Goal: Transaction & Acquisition: Download file/media

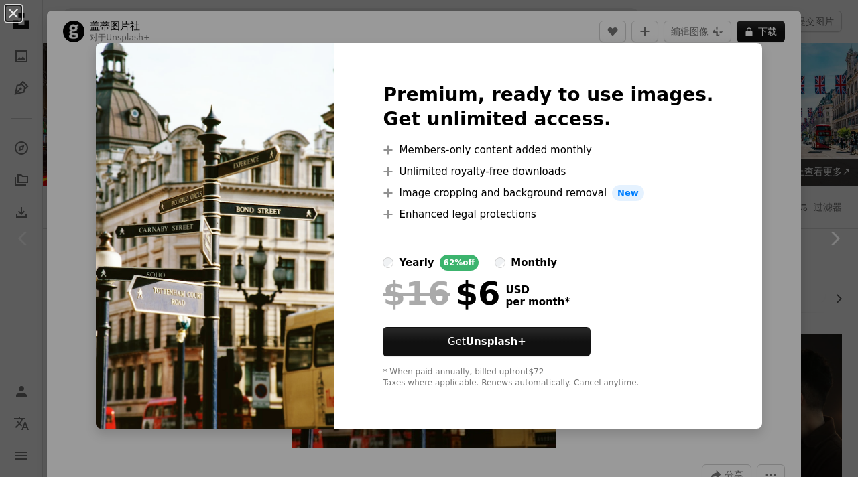
scroll to position [269, 0]
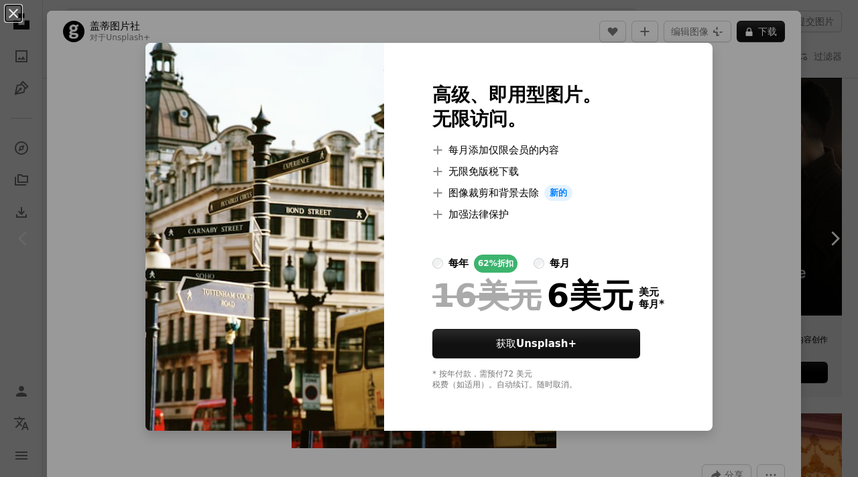
click at [754, 116] on div "An X shape 高级、即用型图片。 无限访问。 A plus sign 每月添加仅限会员的内容 A plus sign 无限免版税下载 A plus s…" at bounding box center [429, 238] width 858 height 477
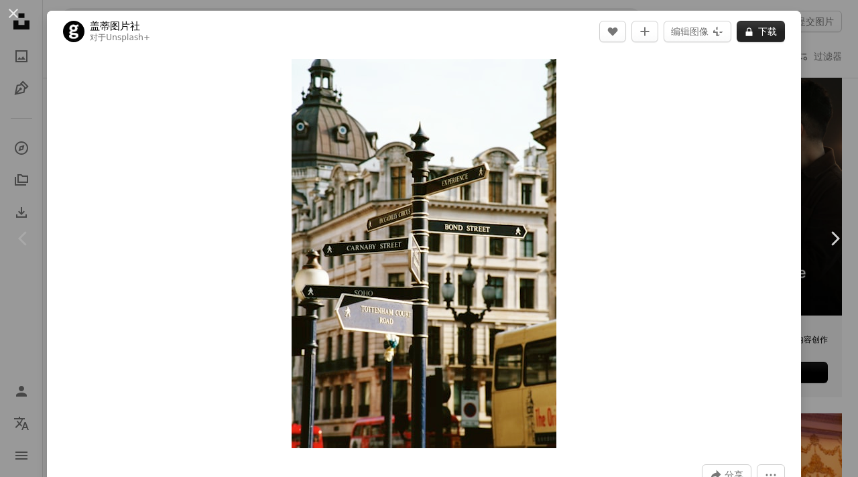
click at [777, 32] on font "下载" at bounding box center [767, 31] width 19 height 11
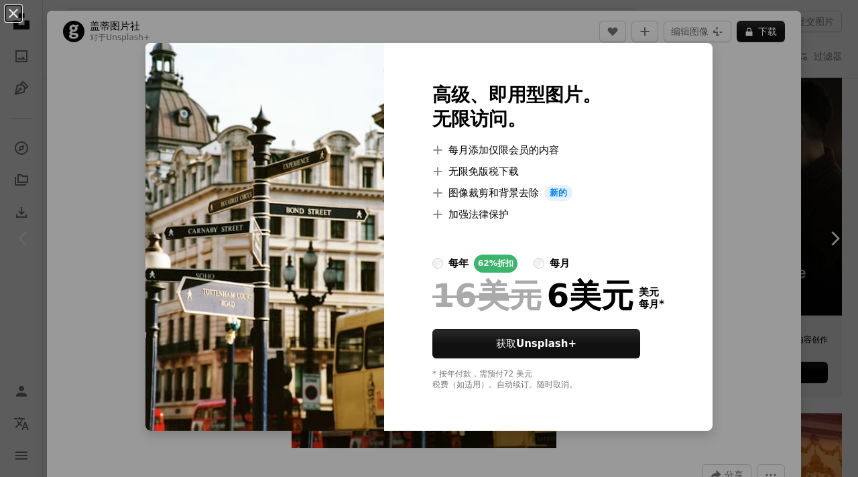
click at [120, 44] on div "An X shape 高级、即用型图片。 无限访问。 A plus sign 每月添加仅限会员的内容 A plus sign 无限免版税下载 A plus s…" at bounding box center [429, 238] width 858 height 477
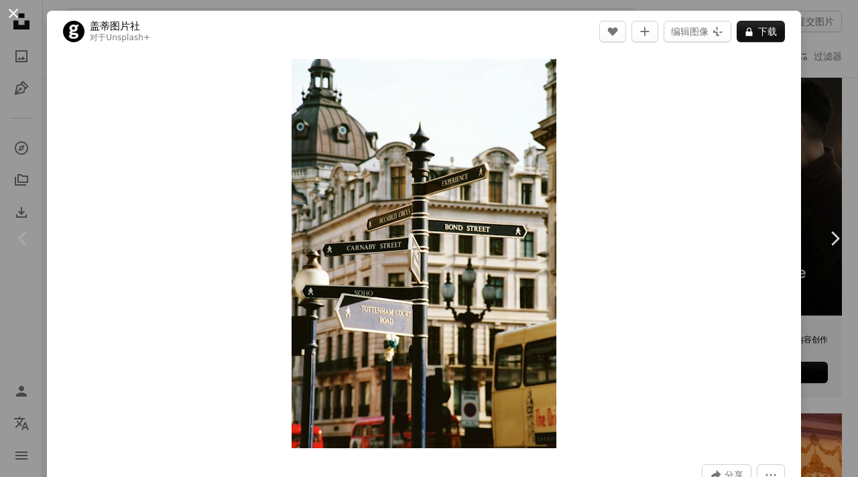
click at [12, 12] on button "An X shape" at bounding box center [13, 13] width 16 height 16
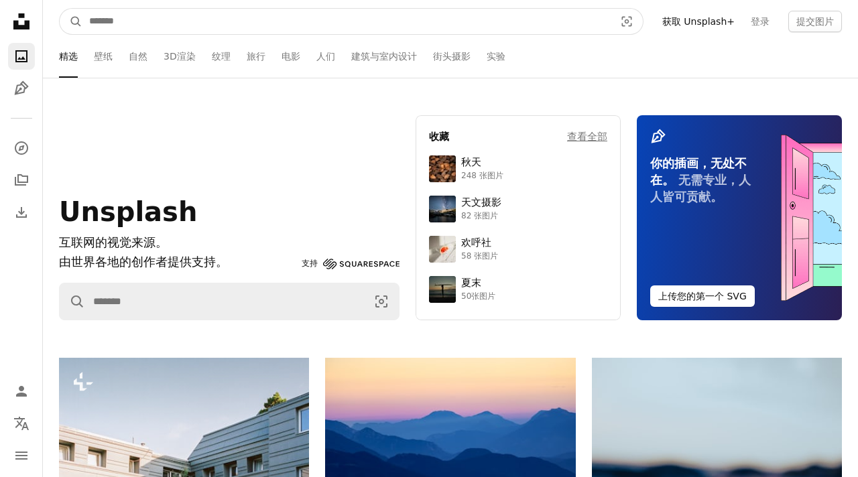
click at [239, 25] on input "在全站范围内查找视觉效果" at bounding box center [346, 21] width 528 height 25
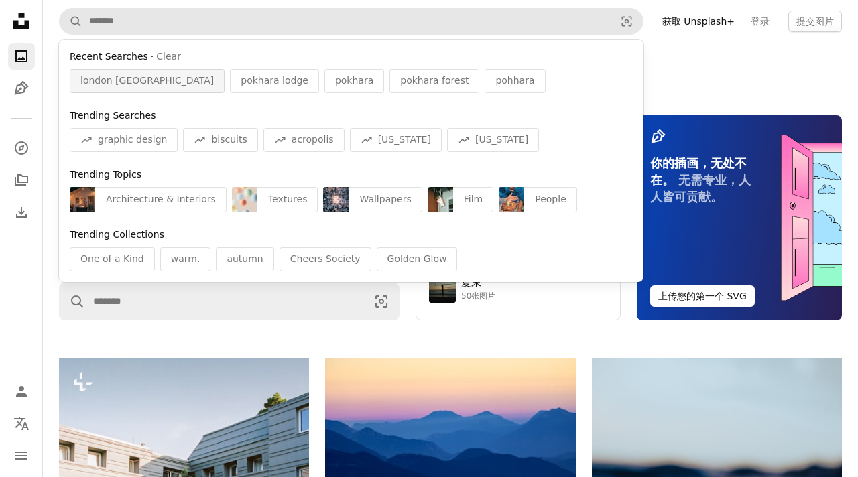
click at [132, 79] on span "london [GEOGRAPHIC_DATA]" at bounding box center [146, 80] width 133 height 13
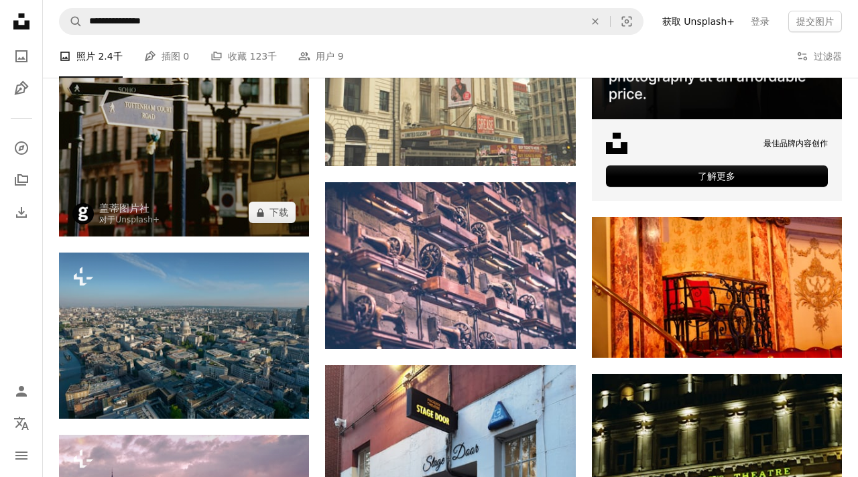
scroll to position [434, 0]
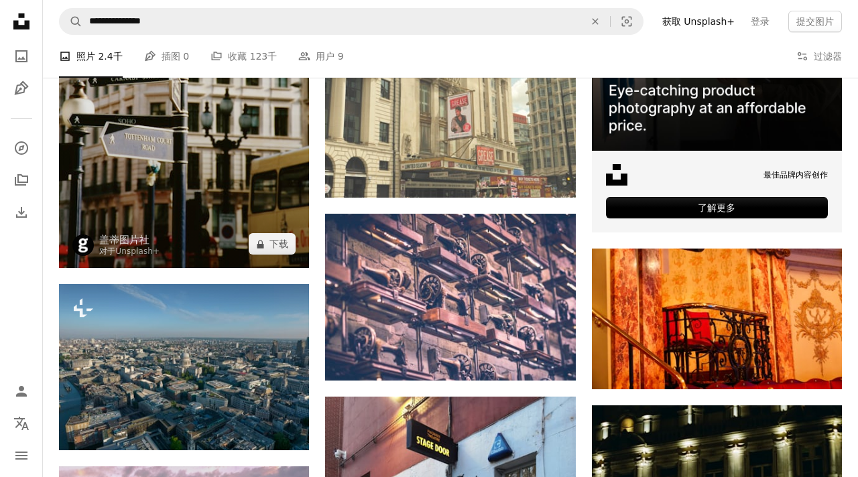
click at [220, 181] on img at bounding box center [184, 84] width 250 height 368
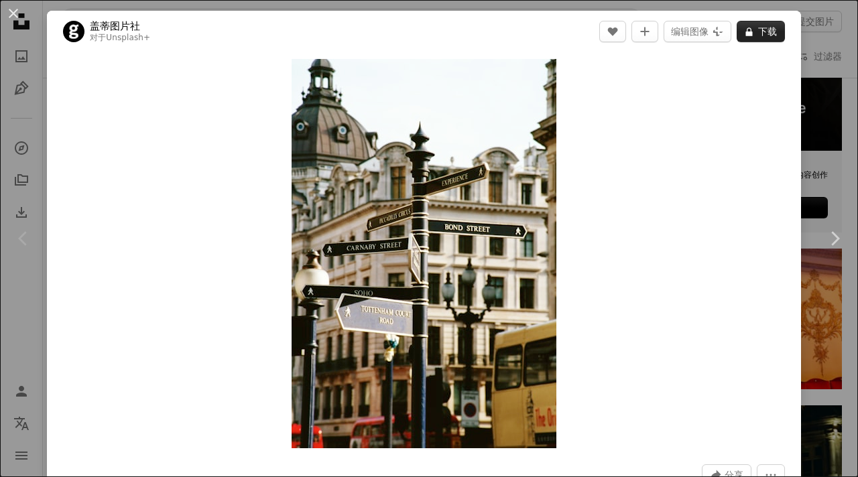
click at [771, 34] on font "下载" at bounding box center [767, 31] width 19 height 11
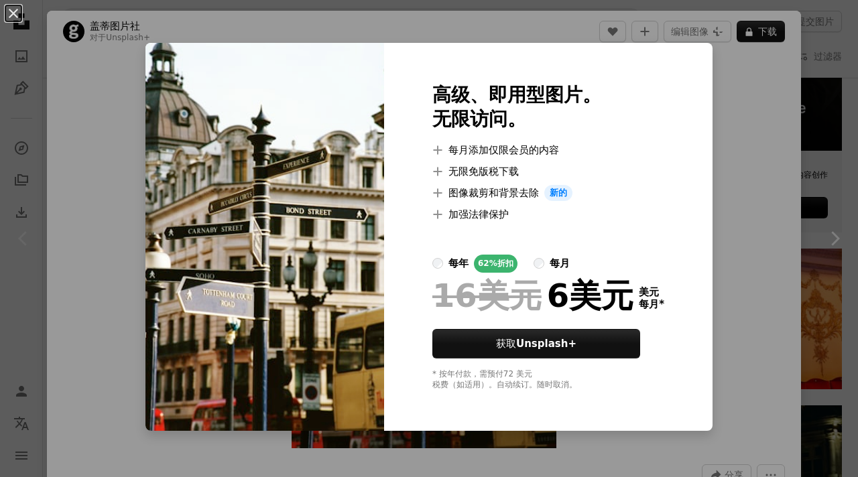
click at [59, 163] on div "An X shape 高级、即用型图片。 无限访问。 A plus sign 每月添加仅限会员的内容 A plus sign 无限免版税下载 A plus s…" at bounding box center [429, 238] width 858 height 477
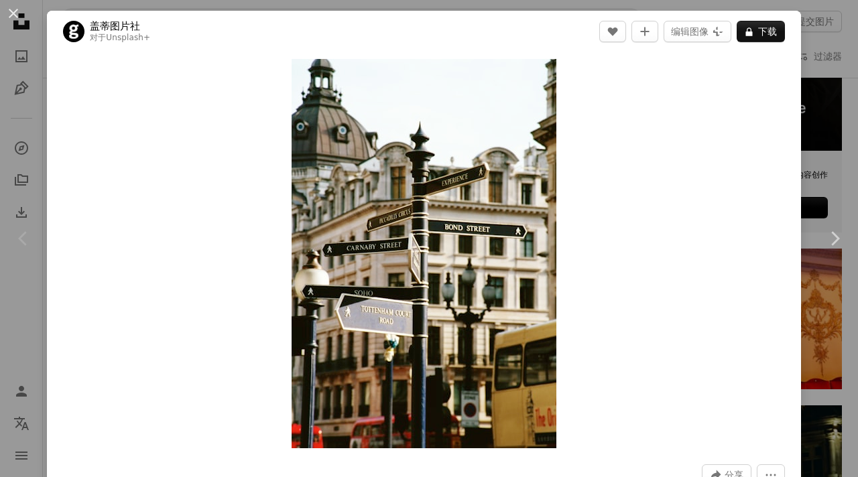
click at [59, 163] on div "Zoom in" at bounding box center [424, 253] width 754 height 403
click at [9, 11] on button "An X shape" at bounding box center [13, 13] width 16 height 16
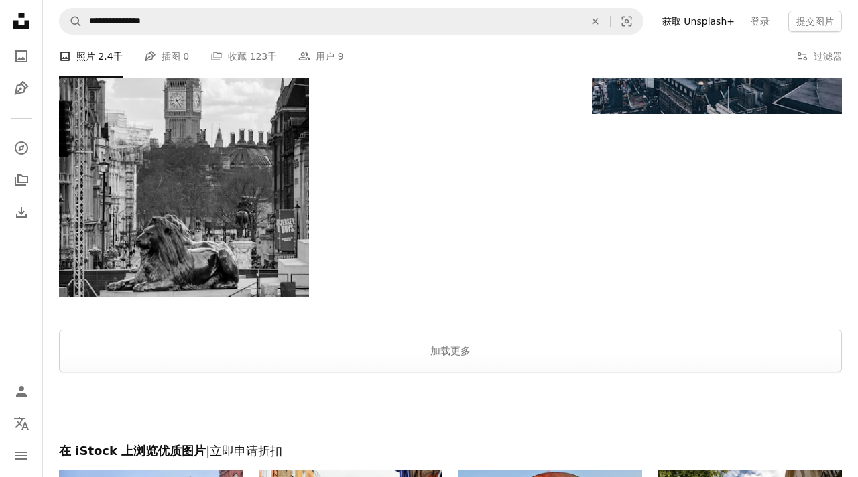
scroll to position [1961, 0]
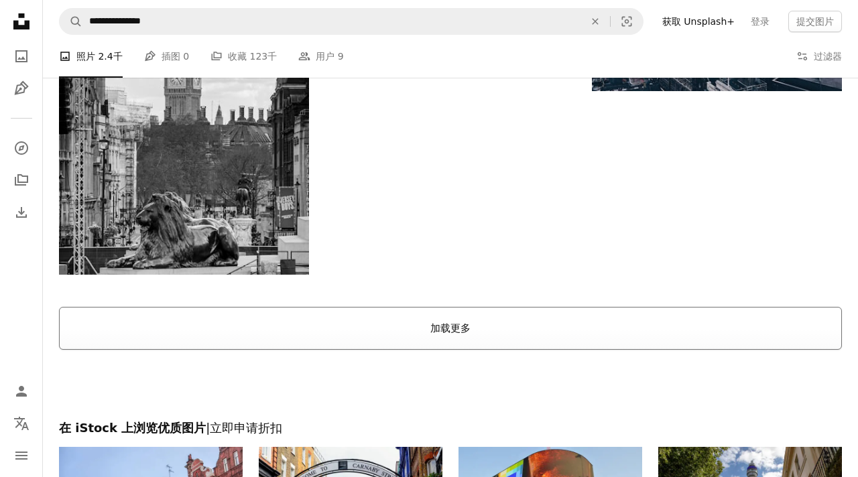
click at [440, 332] on font "加载更多" at bounding box center [450, 328] width 40 height 12
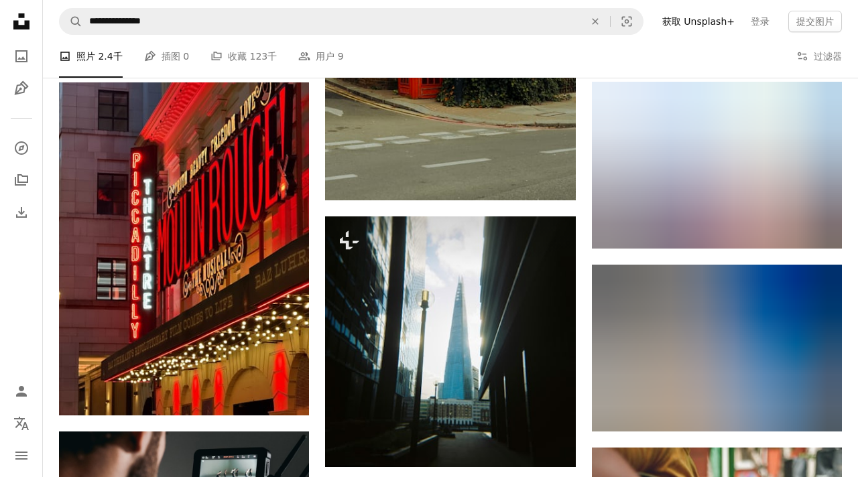
scroll to position [2180, 0]
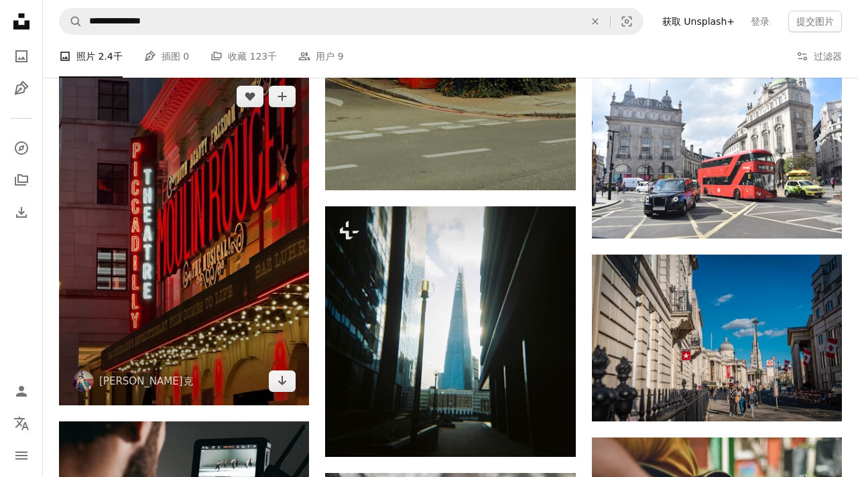
click at [216, 233] on img at bounding box center [184, 238] width 250 height 333
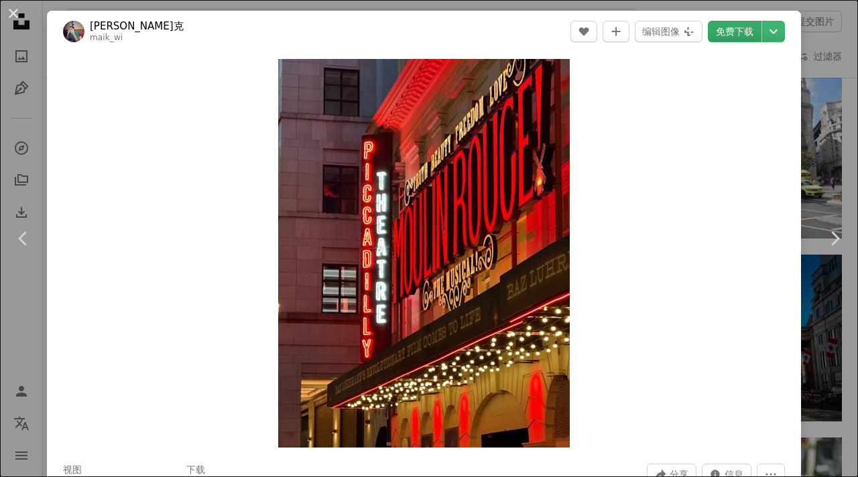
click at [741, 34] on font "免费下载" at bounding box center [735, 31] width 38 height 11
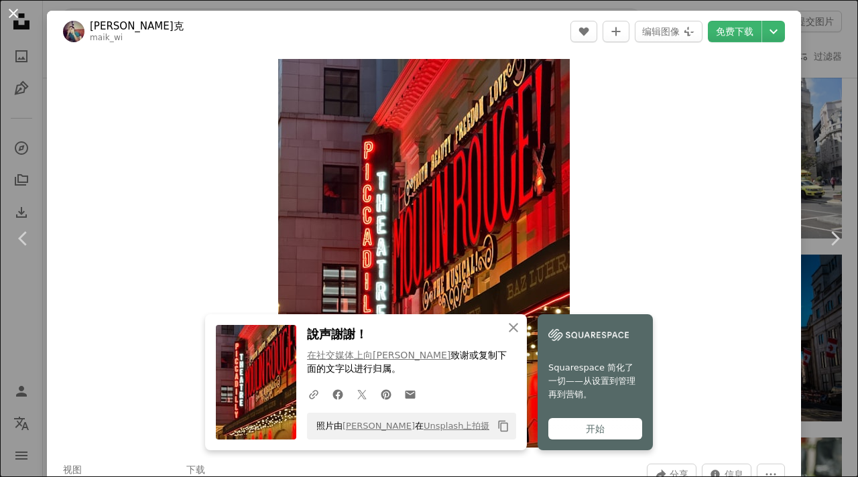
click at [18, 15] on button "An X shape" at bounding box center [13, 13] width 16 height 16
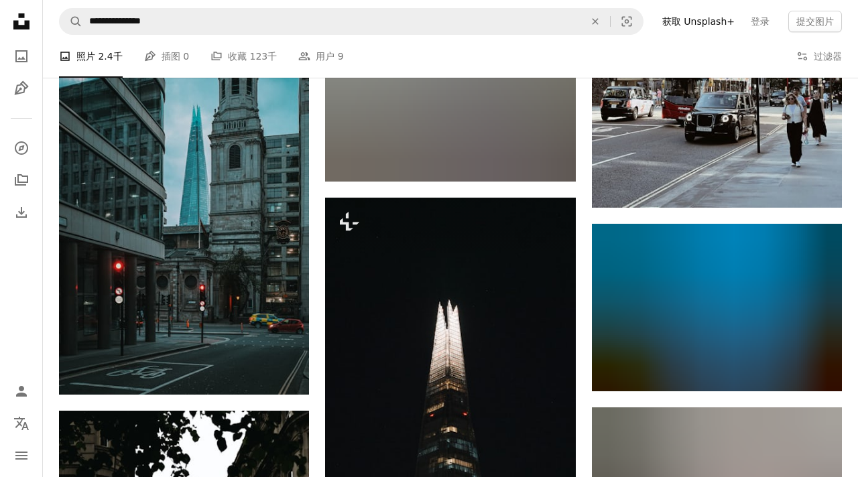
scroll to position [9359, 0]
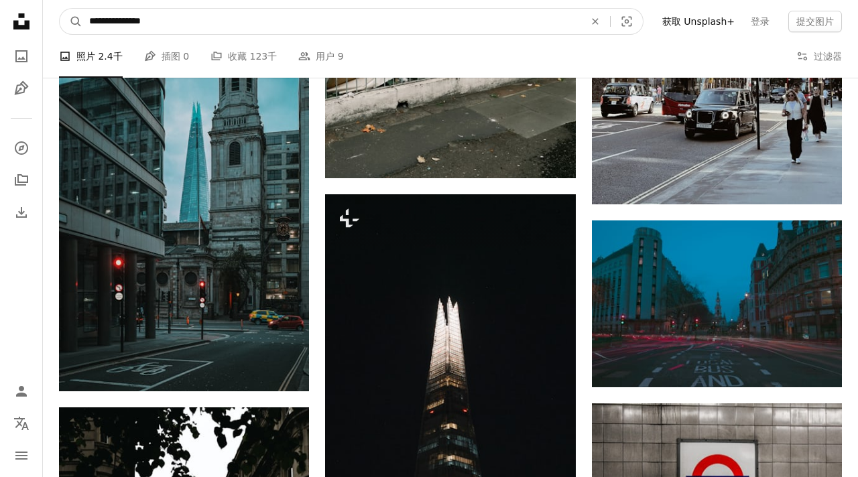
click at [350, 19] on input "**********" at bounding box center [331, 21] width 498 height 25
type input "**********"
click at [60, 9] on button "A magnifying glass" at bounding box center [71, 21] width 23 height 25
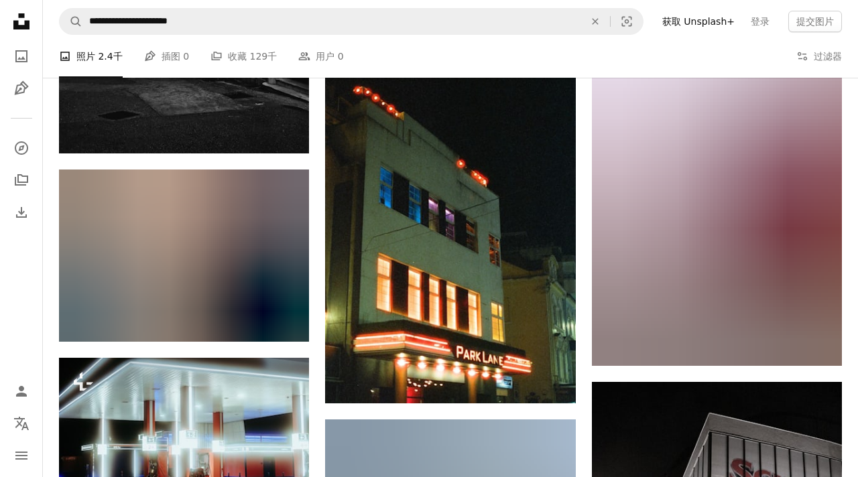
scroll to position [6857, 0]
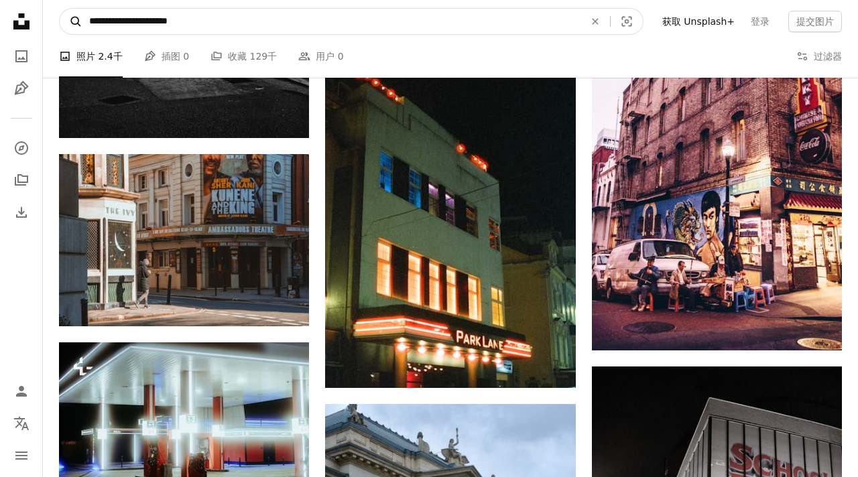
drag, startPoint x: 221, startPoint y: 24, endPoint x: 60, endPoint y: 17, distance: 161.6
click at [60, 17] on form "**********" at bounding box center [351, 21] width 584 height 27
